Goal: Information Seeking & Learning: Learn about a topic

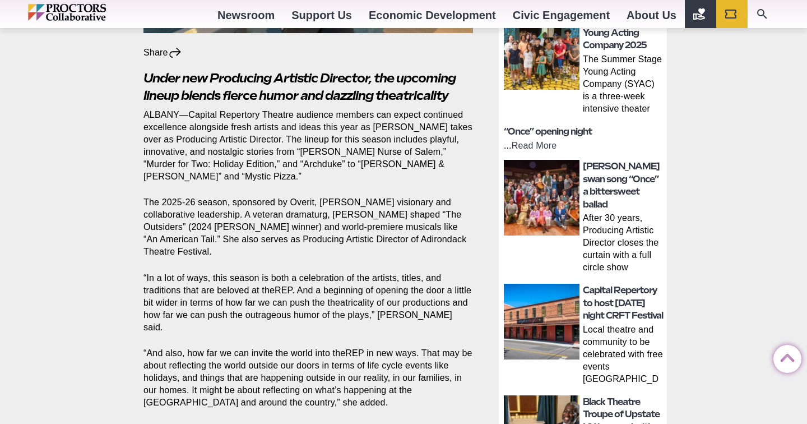
scroll to position [420, 0]
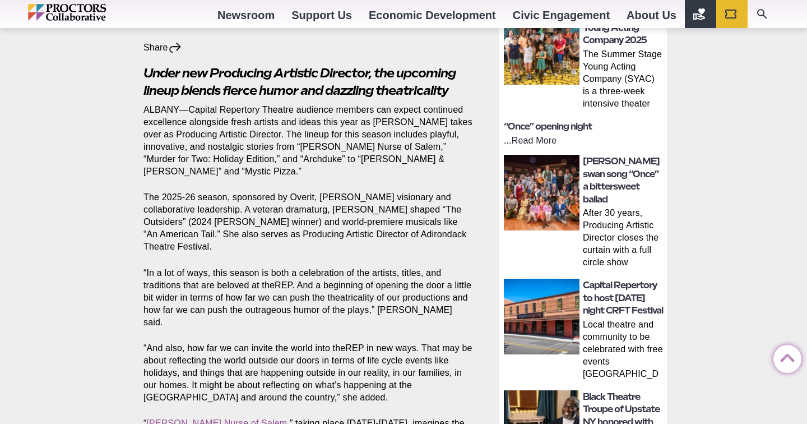
click at [544, 141] on link "Read More" at bounding box center [534, 141] width 45 height 10
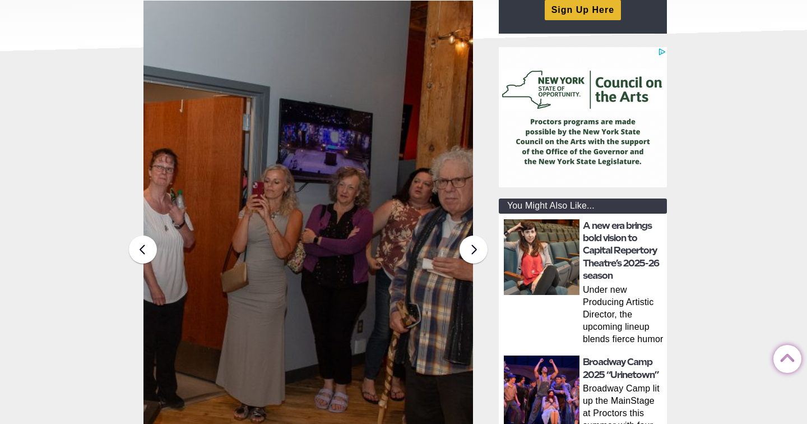
scroll to position [238, 0]
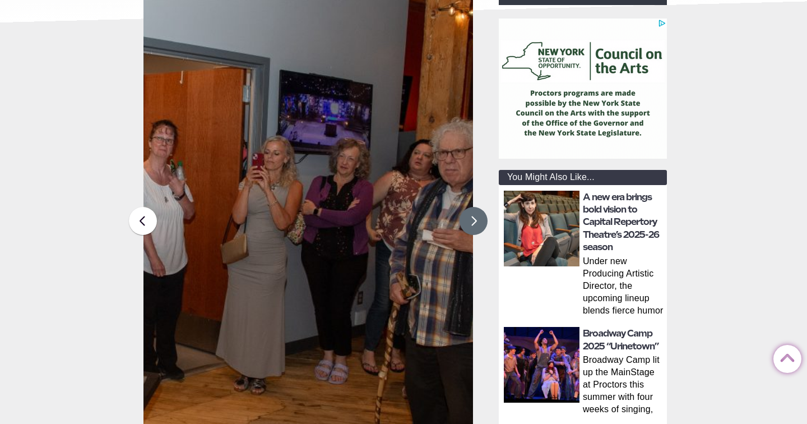
click at [478, 225] on button at bounding box center [473, 221] width 28 height 28
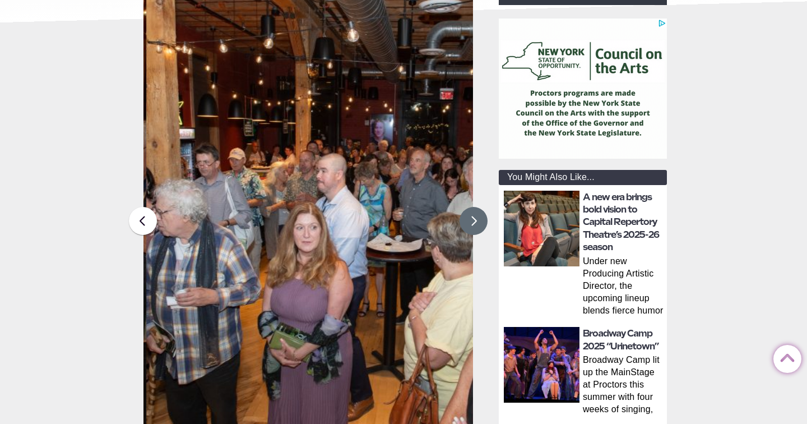
click at [478, 225] on button at bounding box center [473, 221] width 28 height 28
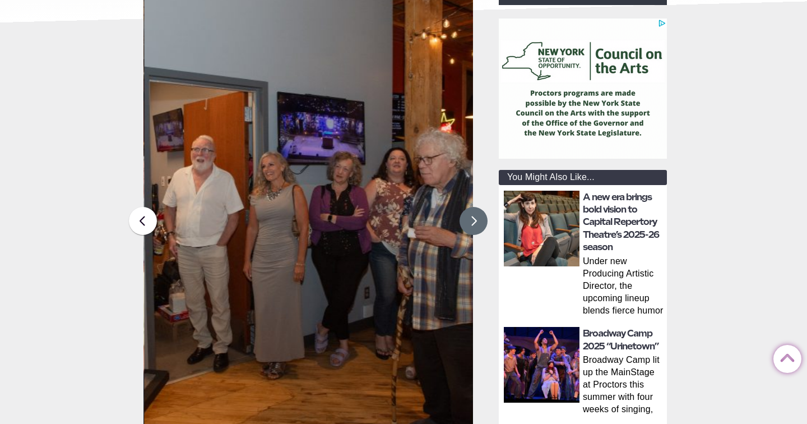
click at [478, 225] on button at bounding box center [473, 221] width 28 height 28
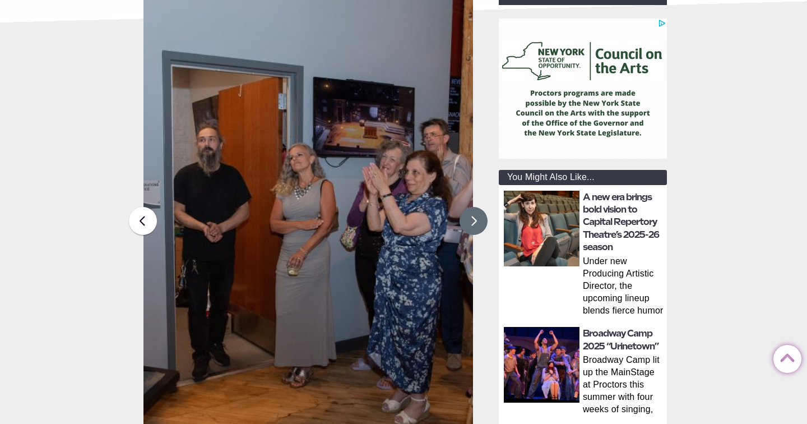
click at [478, 225] on button at bounding box center [473, 221] width 28 height 28
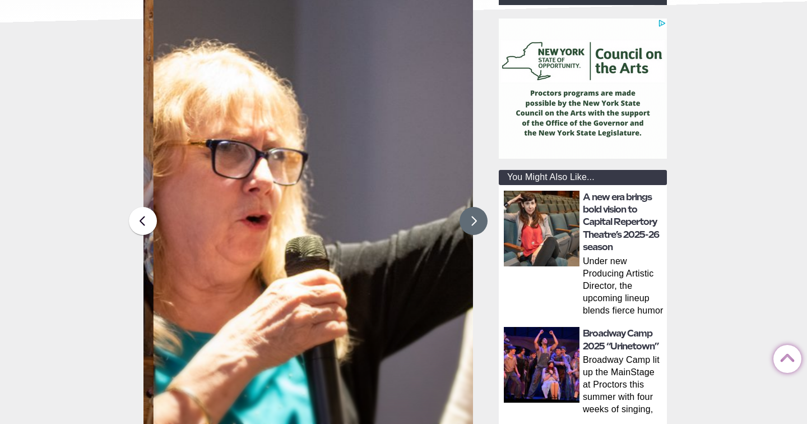
click at [478, 225] on button at bounding box center [473, 221] width 28 height 28
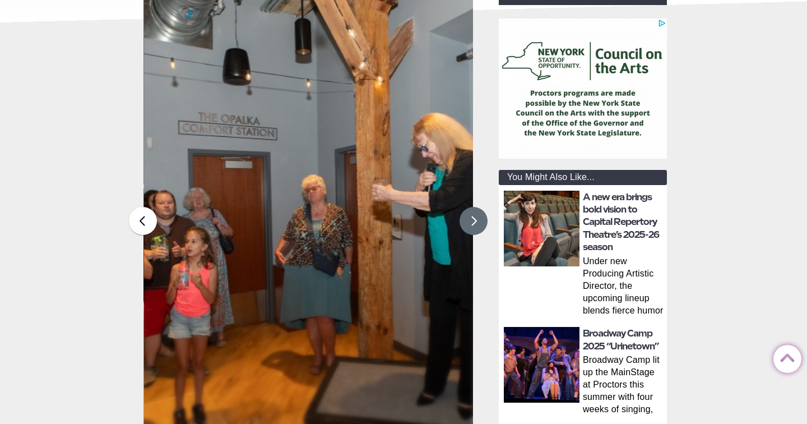
click at [478, 225] on button at bounding box center [473, 221] width 28 height 28
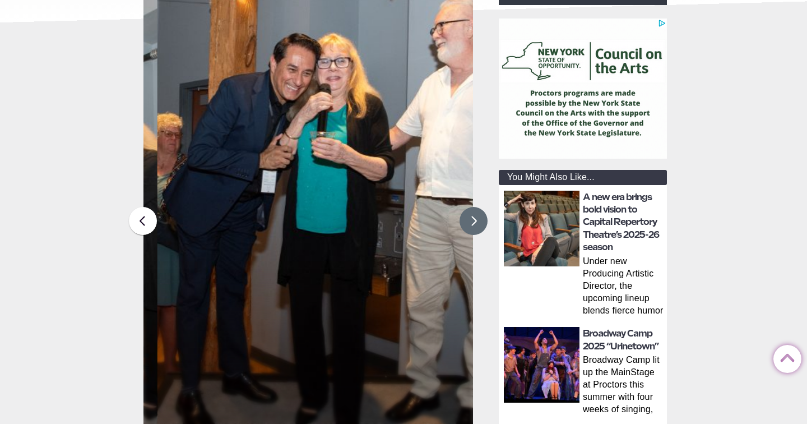
click at [478, 225] on button at bounding box center [473, 221] width 28 height 28
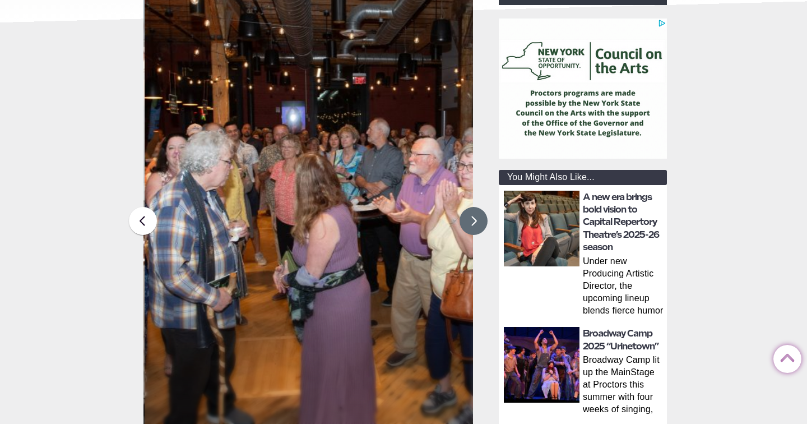
click at [478, 225] on button at bounding box center [473, 221] width 28 height 28
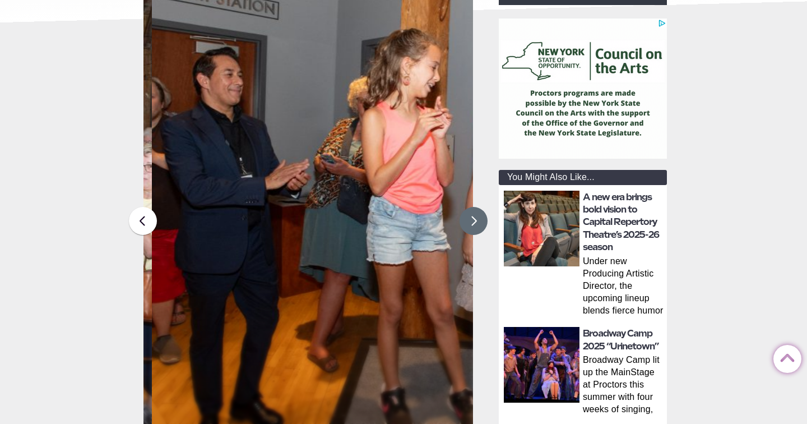
click at [478, 225] on button at bounding box center [473, 221] width 28 height 28
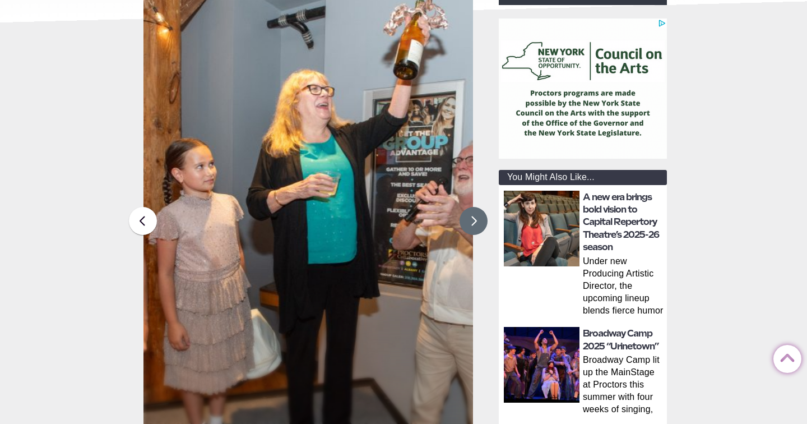
click at [478, 225] on button at bounding box center [473, 221] width 28 height 28
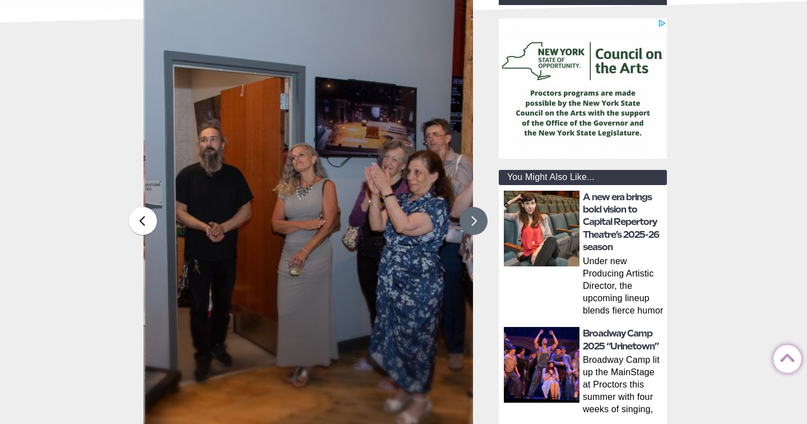
click at [478, 225] on button at bounding box center [473, 221] width 28 height 28
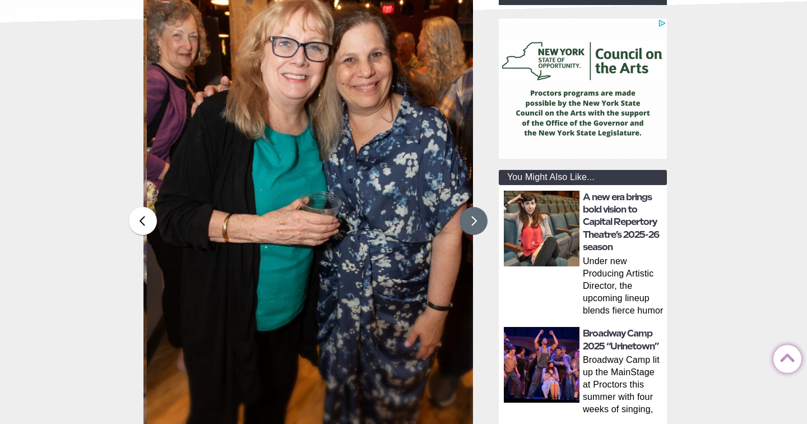
click at [478, 225] on button at bounding box center [473, 221] width 28 height 28
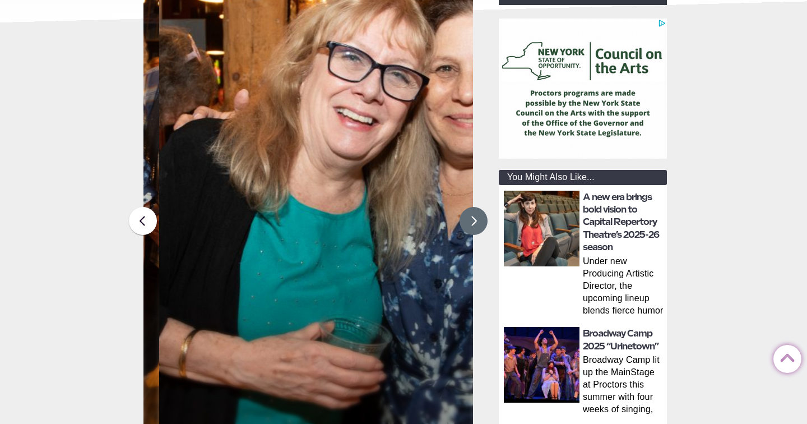
click at [478, 225] on button at bounding box center [473, 221] width 28 height 28
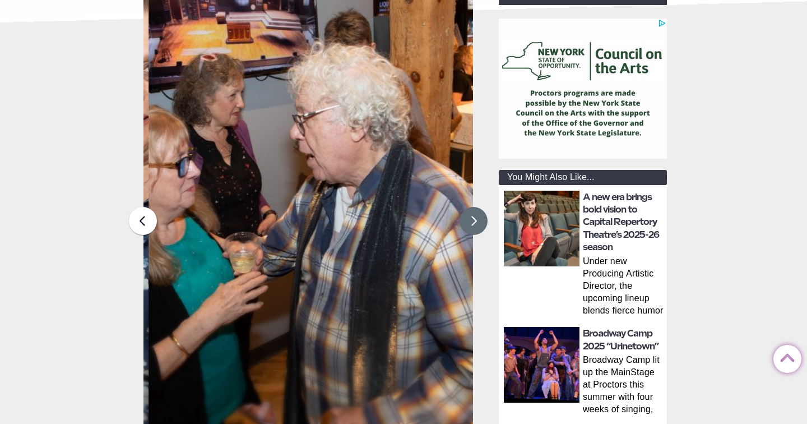
click at [478, 225] on button at bounding box center [473, 221] width 28 height 28
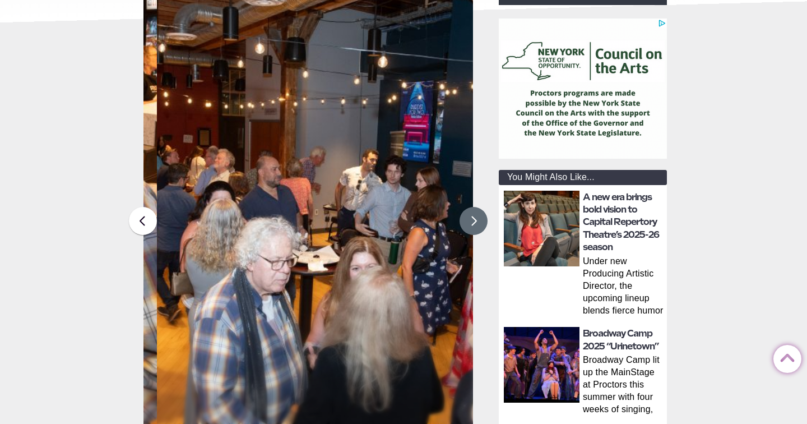
click at [478, 225] on button at bounding box center [473, 221] width 28 height 28
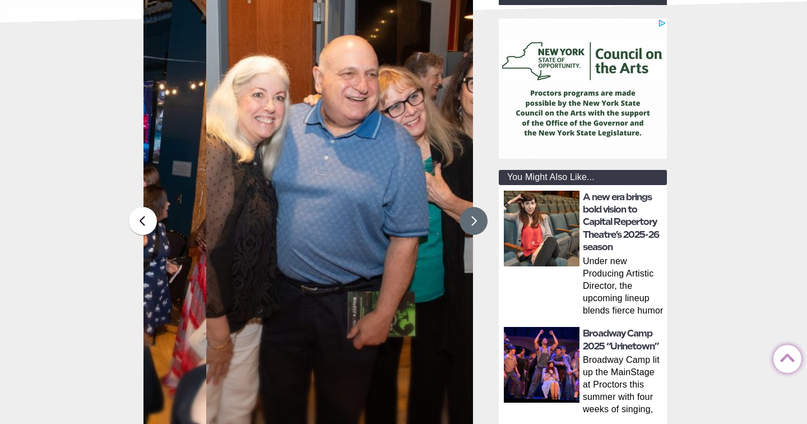
click at [478, 225] on button at bounding box center [473, 221] width 28 height 28
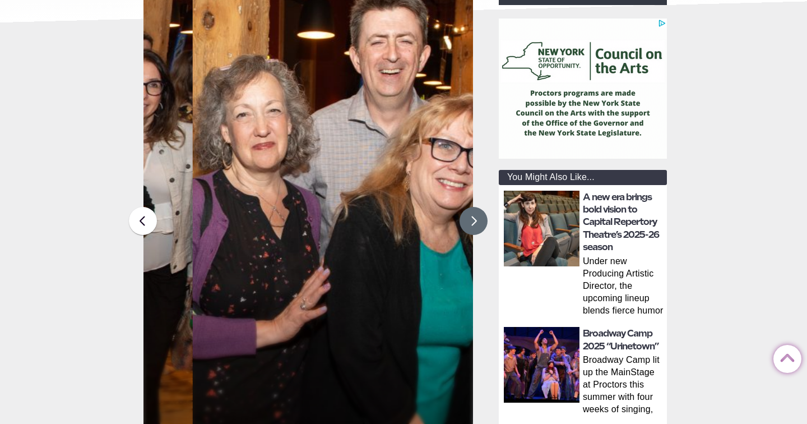
click at [478, 225] on button at bounding box center [473, 221] width 28 height 28
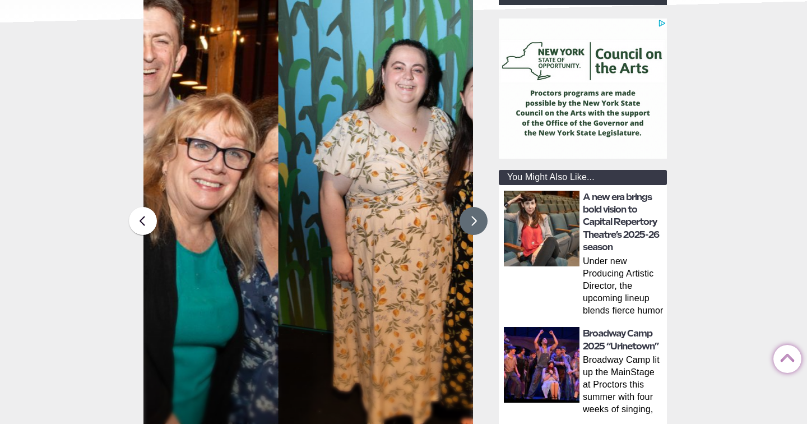
click at [478, 225] on button at bounding box center [473, 221] width 28 height 28
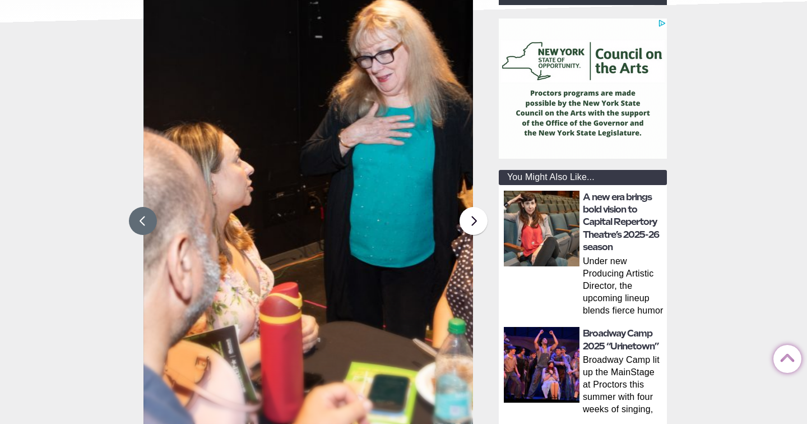
click at [145, 222] on button at bounding box center [143, 221] width 28 height 28
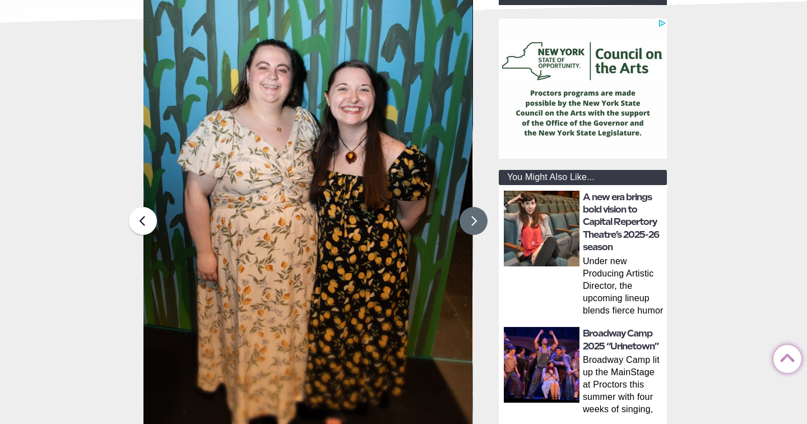
click at [469, 231] on button at bounding box center [473, 221] width 28 height 28
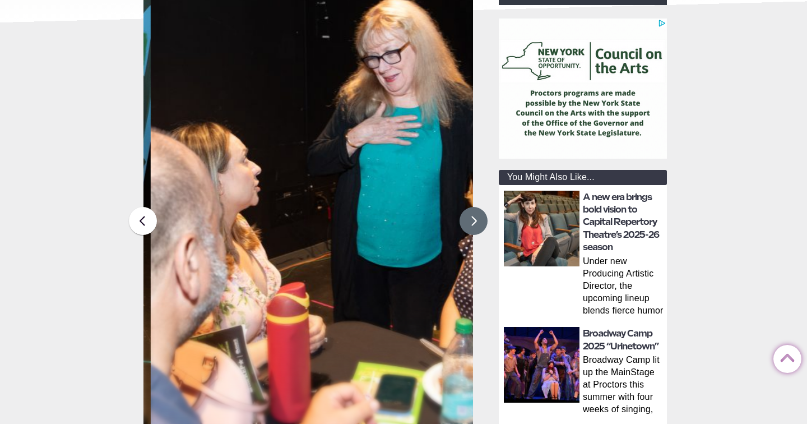
click at [469, 231] on button at bounding box center [473, 221] width 28 height 28
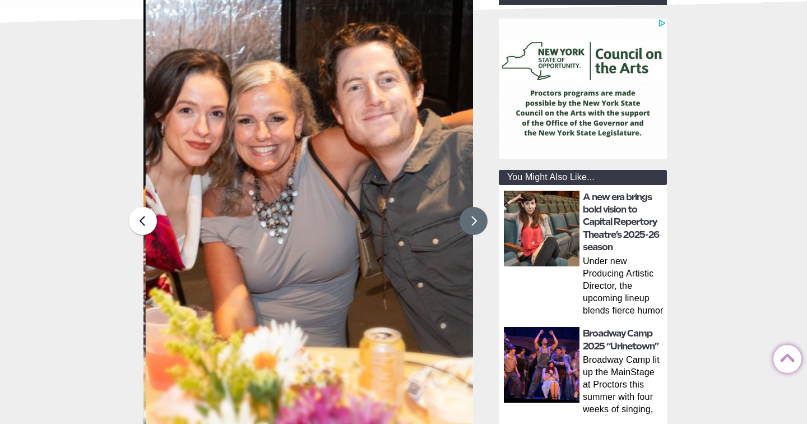
click at [469, 231] on button at bounding box center [473, 221] width 28 height 28
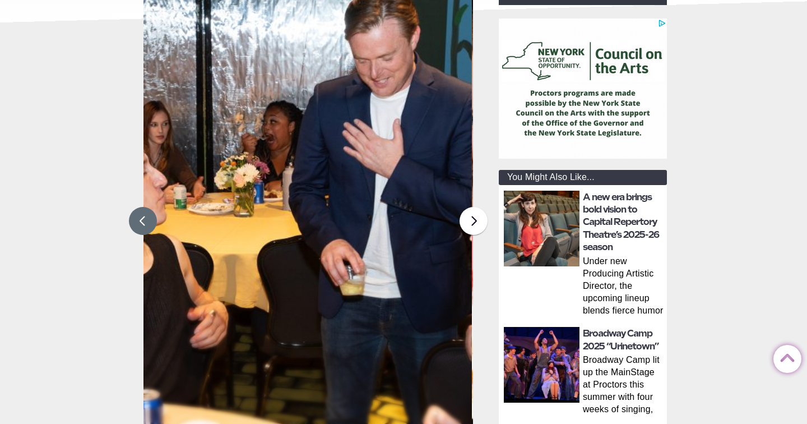
click at [154, 223] on button at bounding box center [143, 221] width 28 height 28
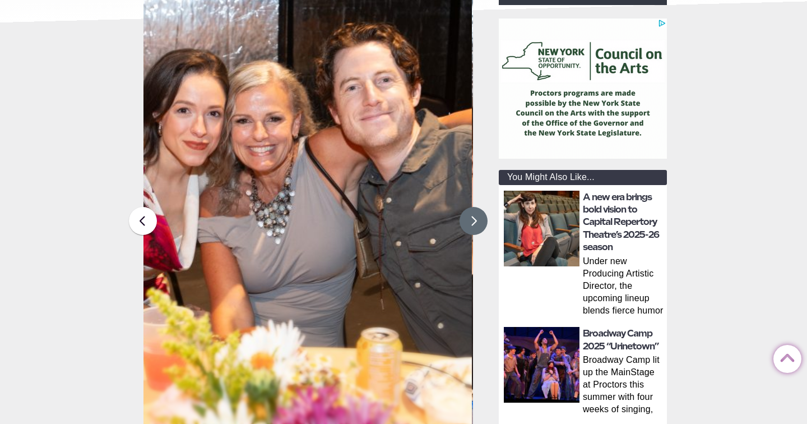
click at [473, 232] on button at bounding box center [473, 221] width 28 height 28
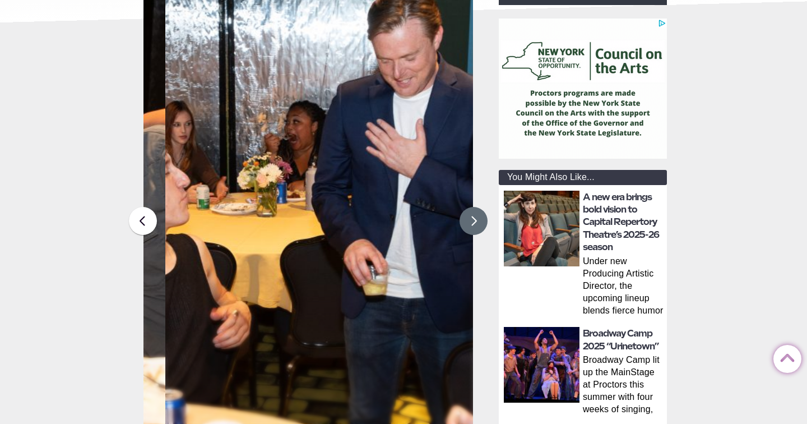
click at [473, 232] on button at bounding box center [473, 221] width 28 height 28
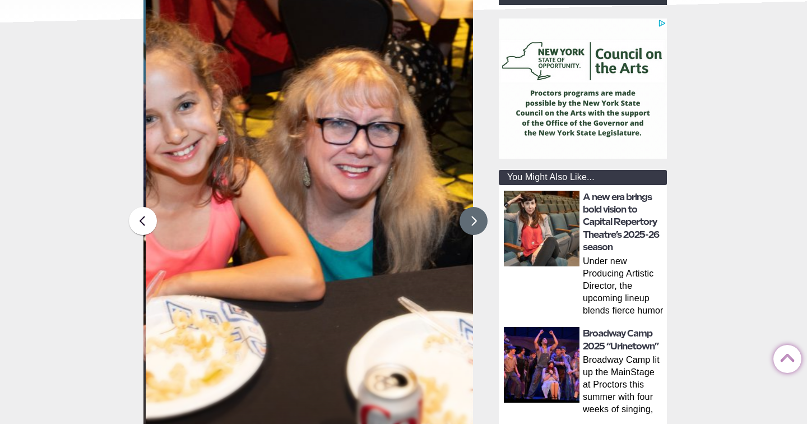
click at [473, 232] on button at bounding box center [473, 221] width 28 height 28
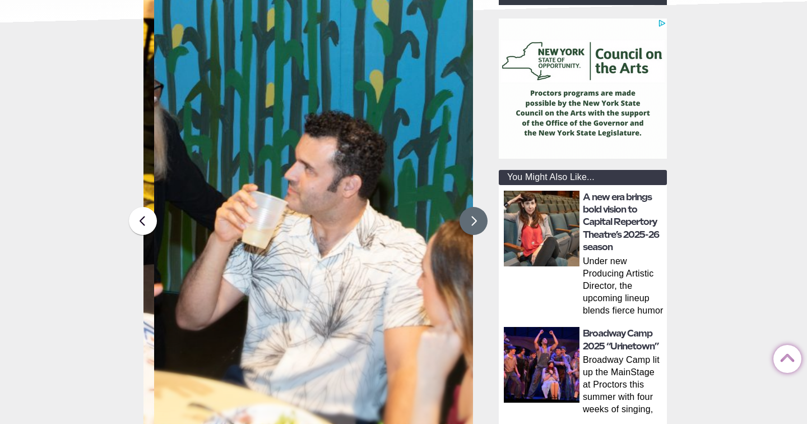
click at [473, 232] on button at bounding box center [473, 221] width 28 height 28
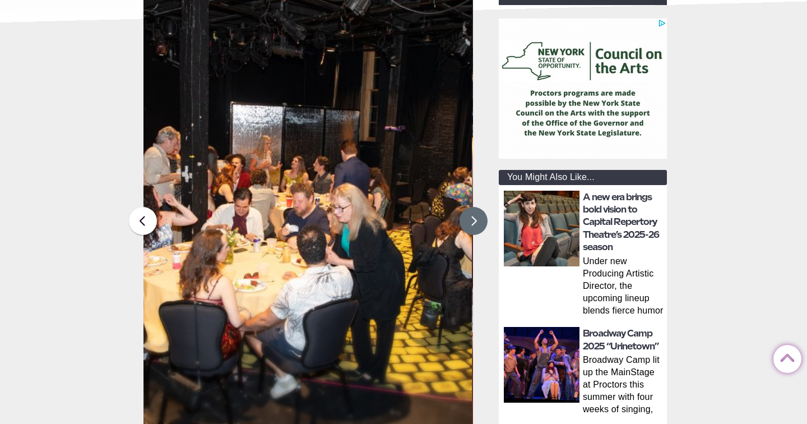
click at [473, 232] on button at bounding box center [473, 221] width 28 height 28
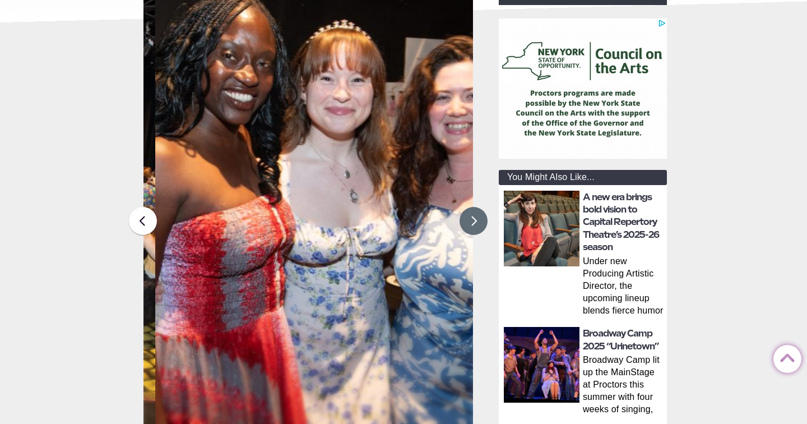
click at [473, 232] on button at bounding box center [473, 221] width 28 height 28
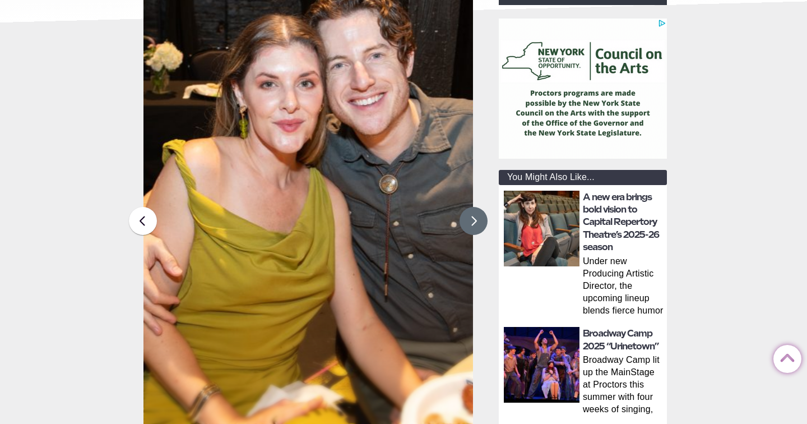
click at [473, 232] on button at bounding box center [473, 221] width 28 height 28
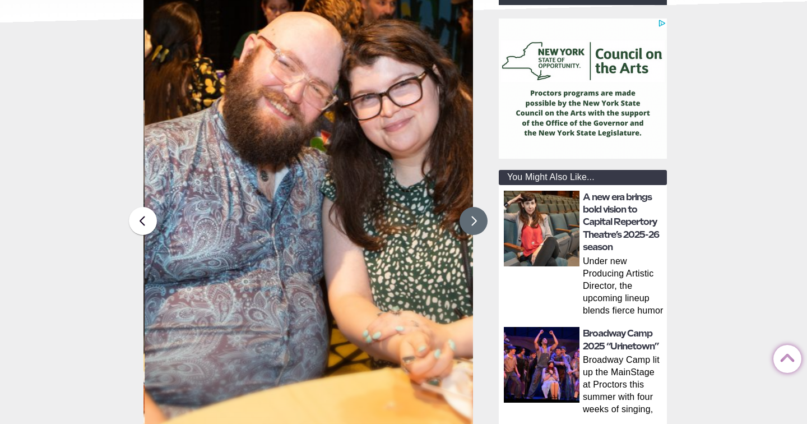
click at [473, 232] on button at bounding box center [473, 221] width 28 height 28
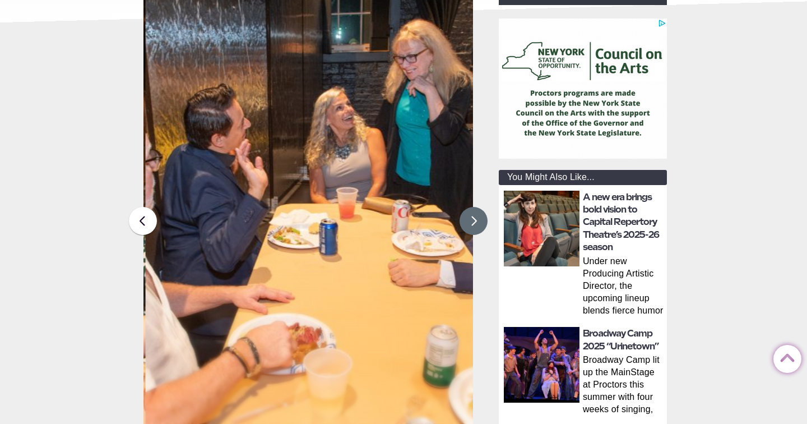
click at [473, 232] on button at bounding box center [473, 221] width 28 height 28
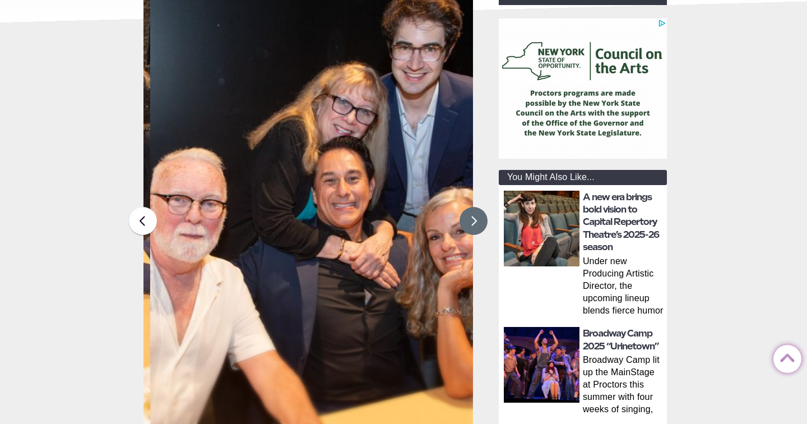
click at [473, 232] on button at bounding box center [473, 221] width 28 height 28
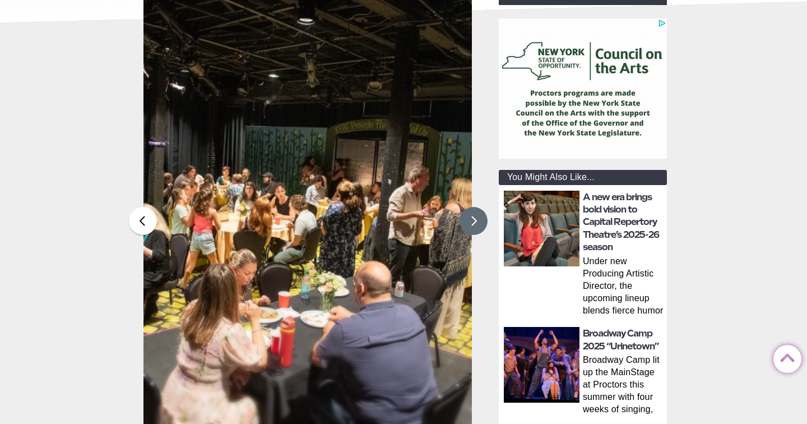
click at [473, 232] on button at bounding box center [473, 221] width 28 height 28
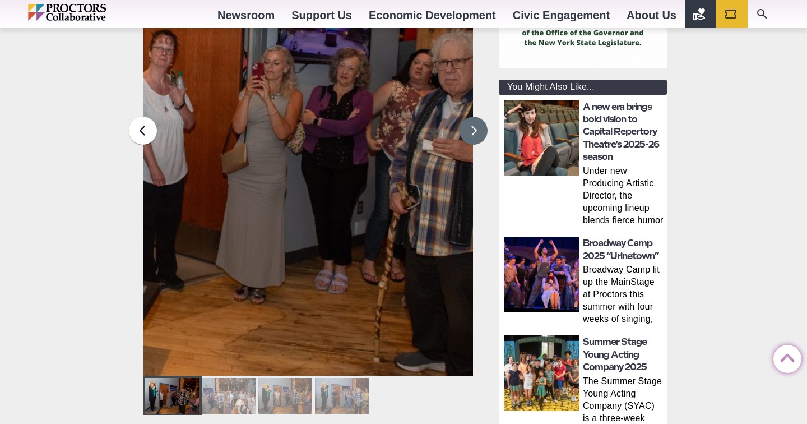
scroll to position [319, 0]
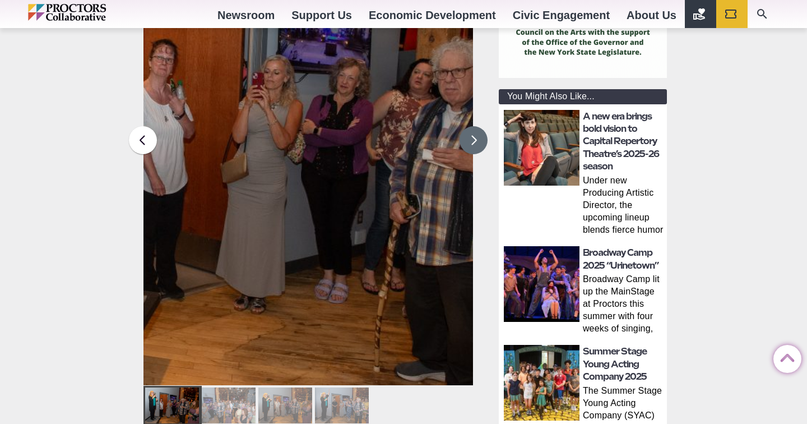
click at [475, 139] on button at bounding box center [473, 140] width 28 height 28
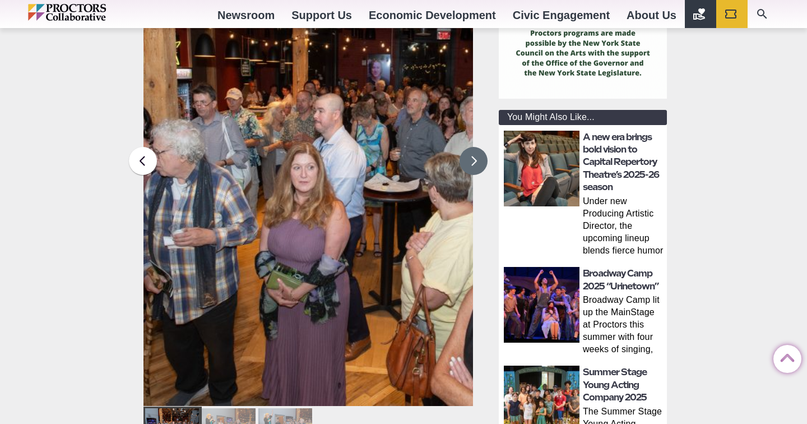
scroll to position [0, 0]
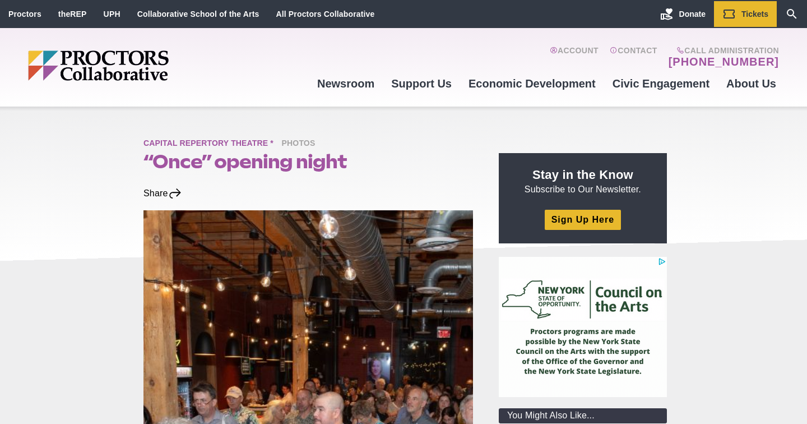
click at [205, 139] on span "Capital Repertory Theatre *" at bounding box center [211, 144] width 136 height 14
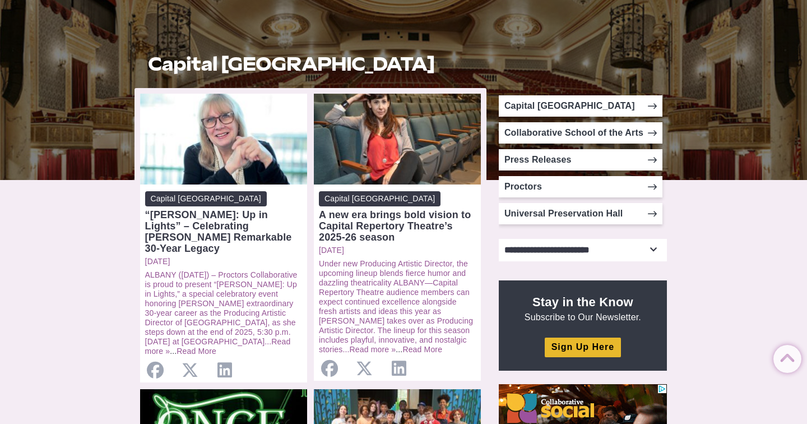
scroll to position [208, 0]
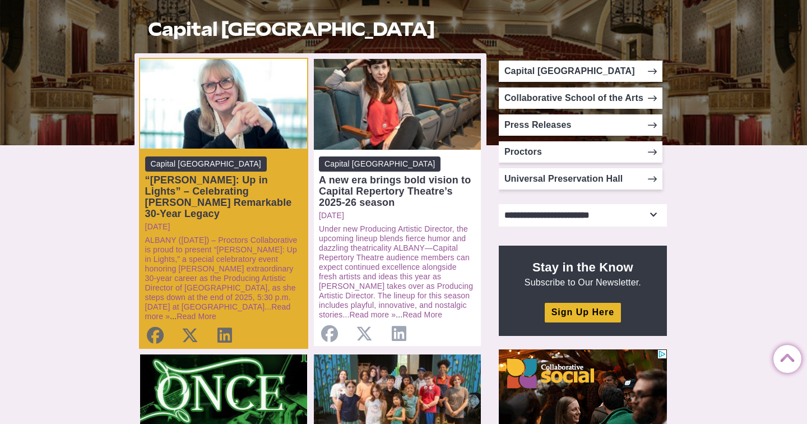
click at [197, 184] on div "“Maggie: Up in Lights” – Celebrating Maggie Mancinelli-Cahill’s Remarkable 30-Y…" at bounding box center [223, 196] width 157 height 45
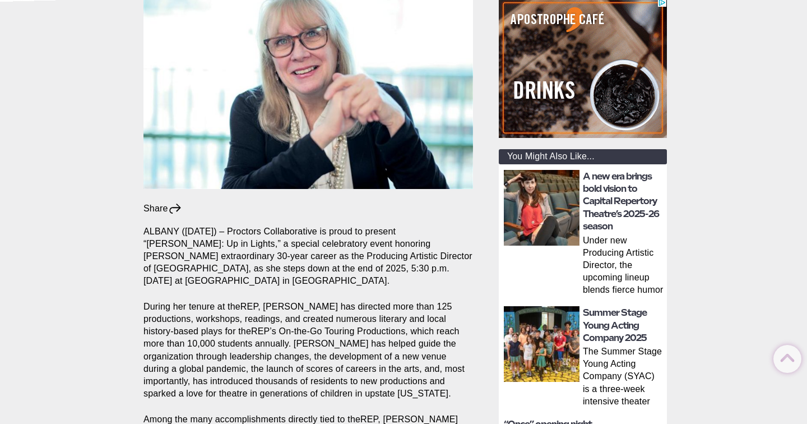
scroll to position [314, 0]
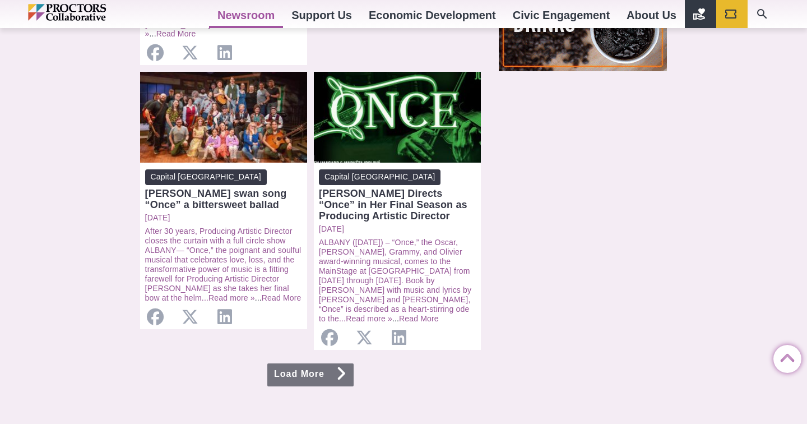
scroll to position [1079, 0]
click at [307, 364] on link "Load More" at bounding box center [310, 375] width 86 height 23
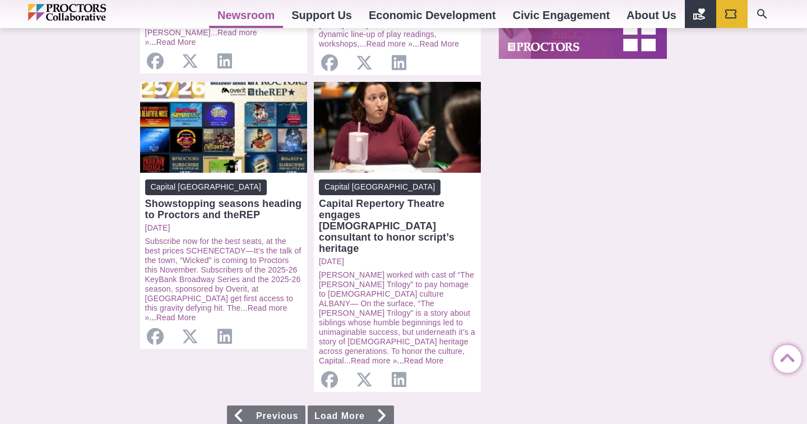
scroll to position [1097, 0]
